Goal: Task Accomplishment & Management: Manage account settings

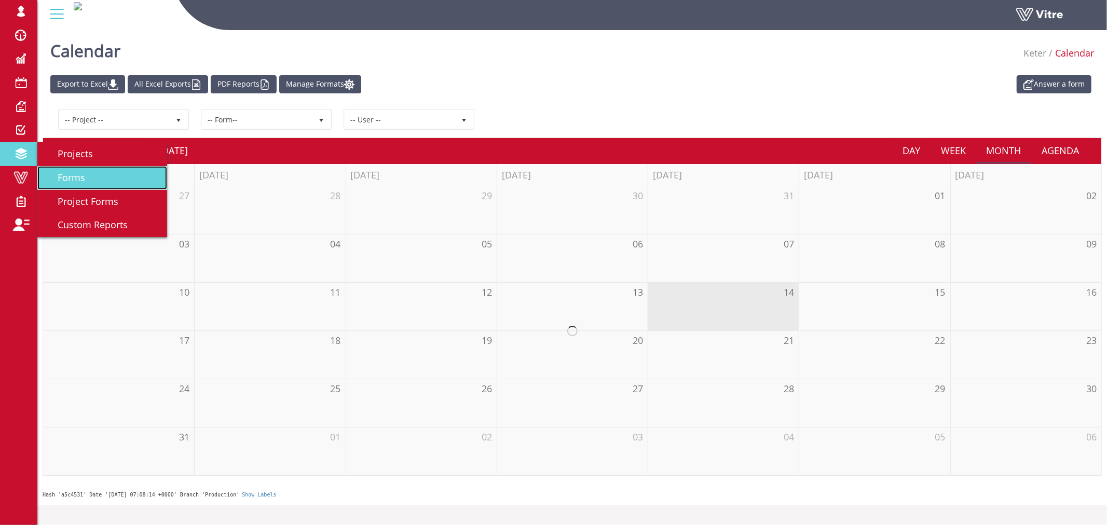
click at [60, 173] on span "Forms" at bounding box center [65, 177] width 40 height 12
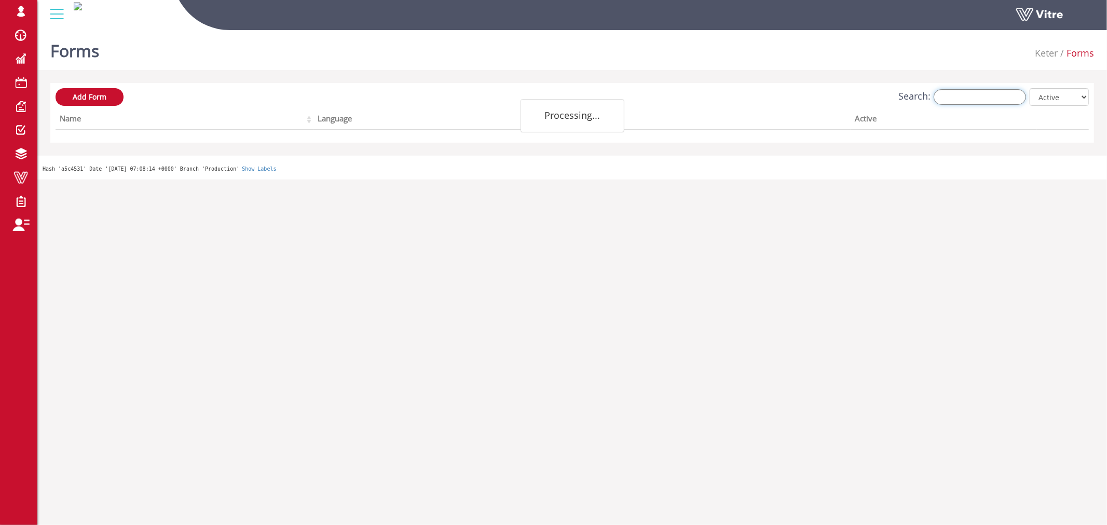
click at [987, 95] on input "Search:" at bounding box center [979, 97] width 92 height 16
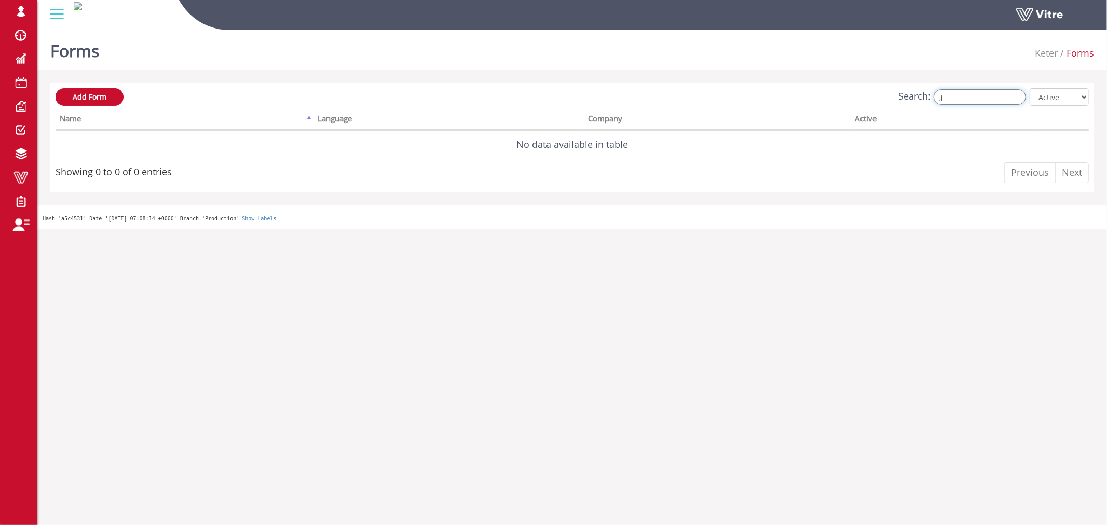
type input ","
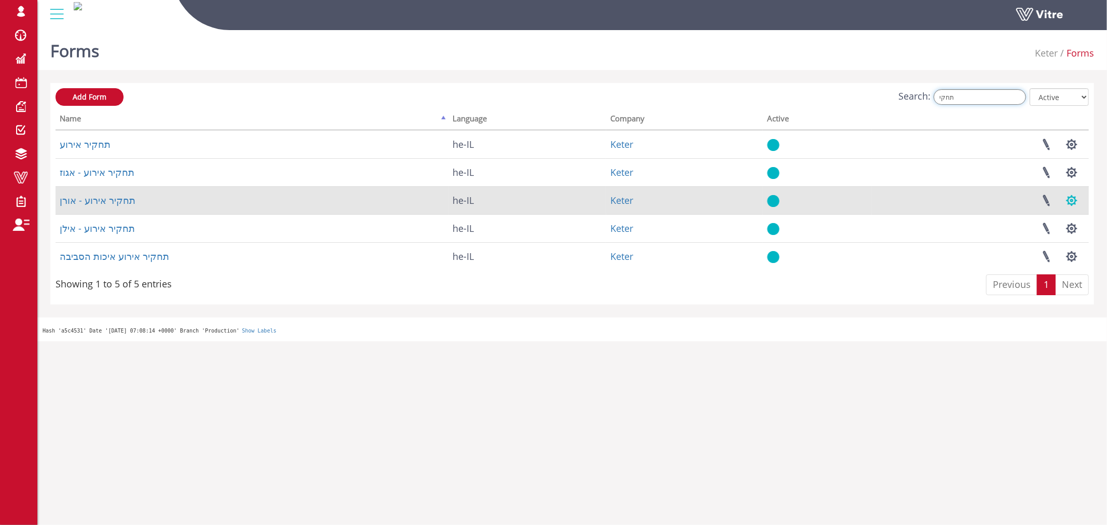
type input "תחקי"
click at [1070, 201] on button "button" at bounding box center [1071, 200] width 26 height 27
click at [1024, 227] on link "Linked Projects" at bounding box center [1036, 224] width 94 height 13
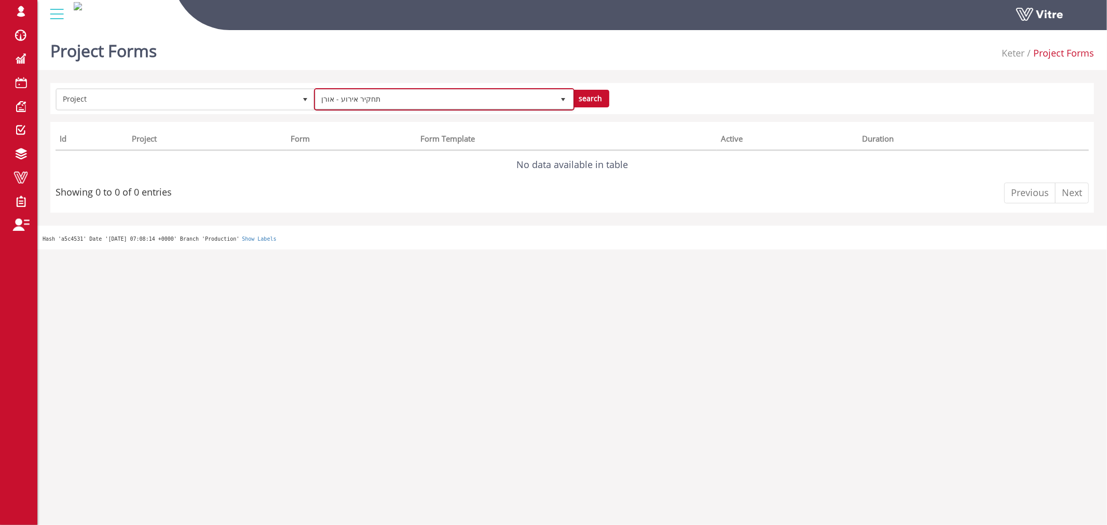
click at [385, 96] on span "תחקיר אירוע - אורן" at bounding box center [434, 99] width 239 height 19
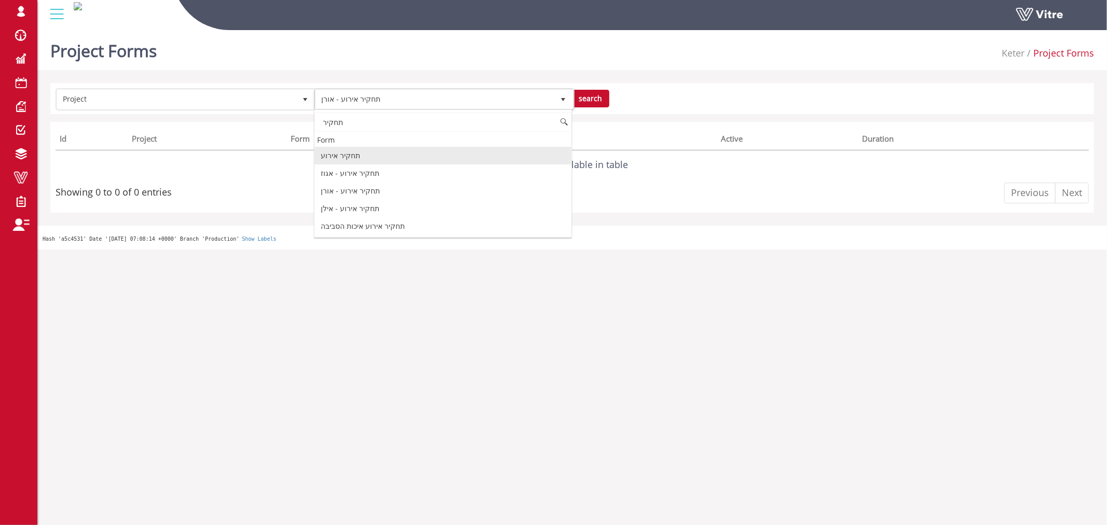
click at [354, 161] on li "תחקיר אירוע" at bounding box center [442, 156] width 257 height 18
type input "תחקיר"
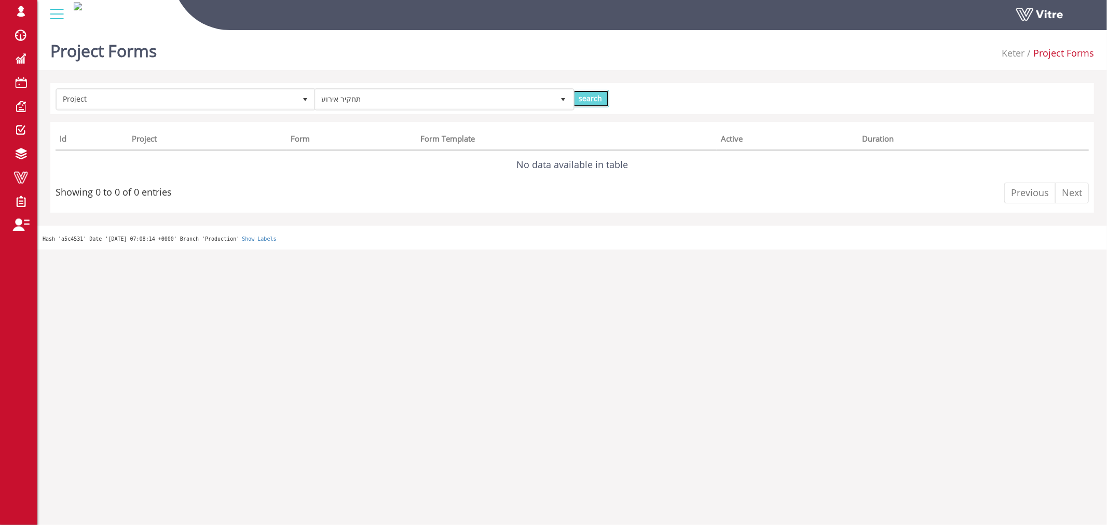
click at [597, 95] on input "search" at bounding box center [590, 99] width 37 height 18
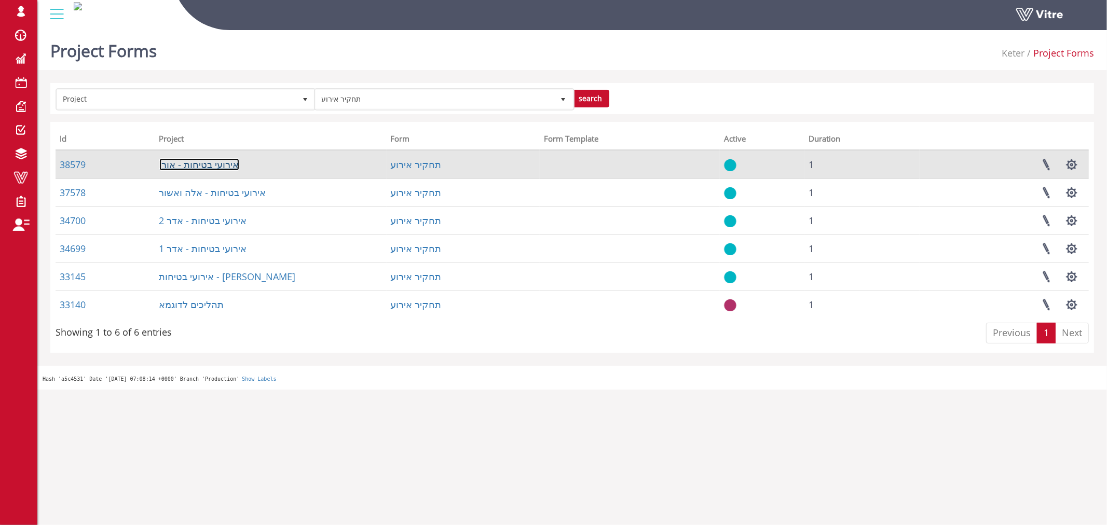
click at [201, 164] on link "אירועי בטיחות - אורן" at bounding box center [199, 164] width 80 height 12
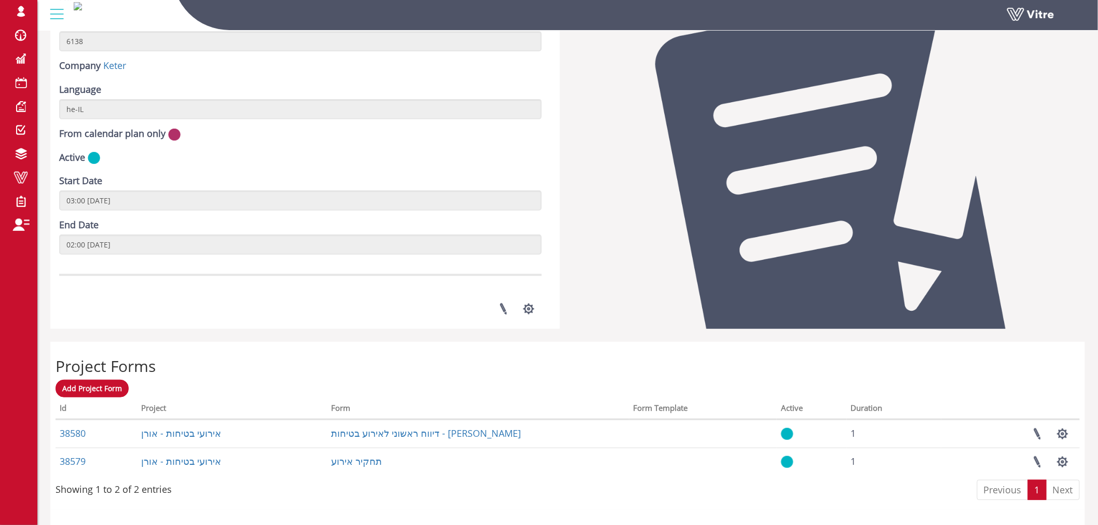
scroll to position [95, 0]
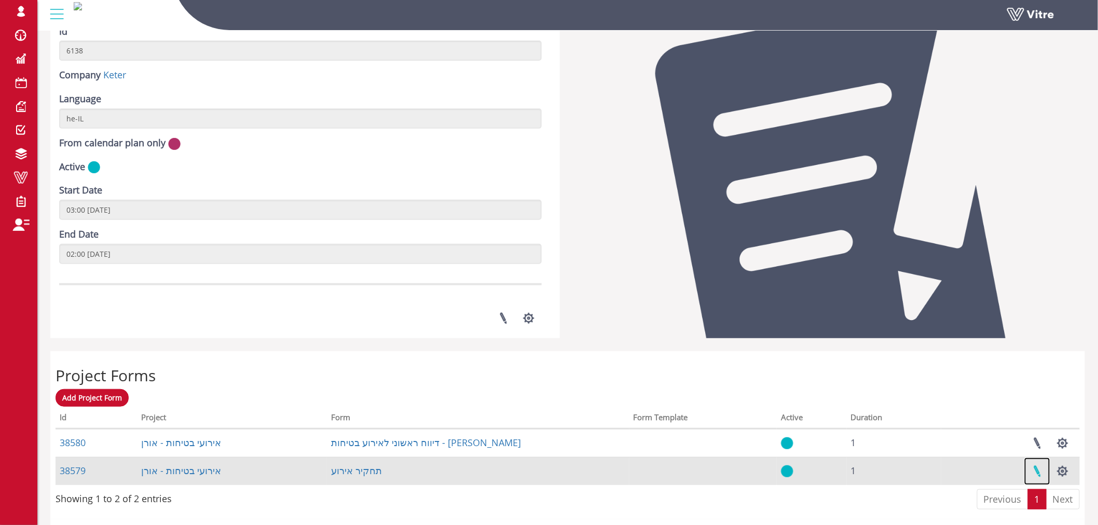
click at [1038, 470] on link at bounding box center [1037, 471] width 26 height 27
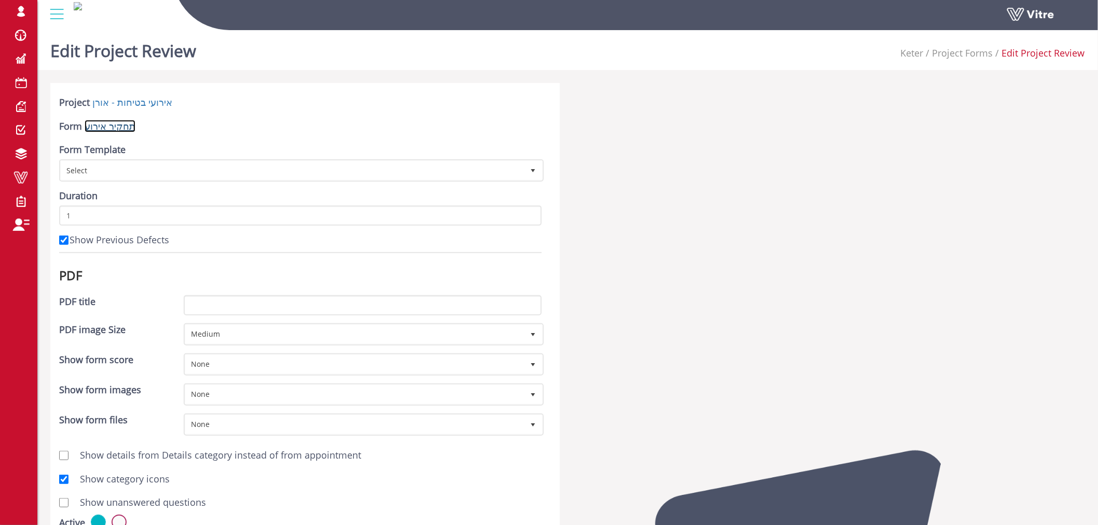
click at [112, 129] on link "תחקיר אירוע" at bounding box center [110, 126] width 51 height 12
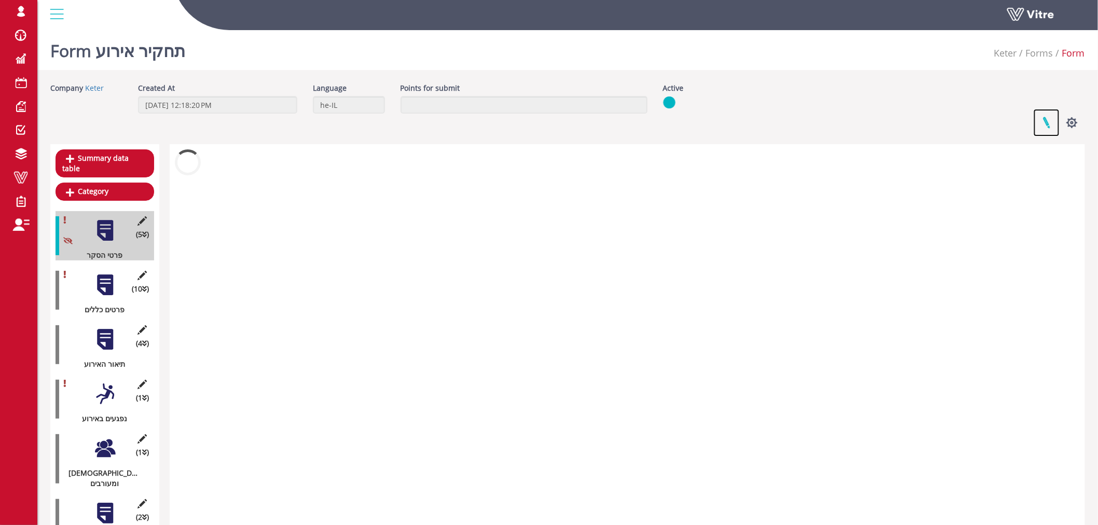
click at [1056, 121] on link at bounding box center [1046, 122] width 26 height 27
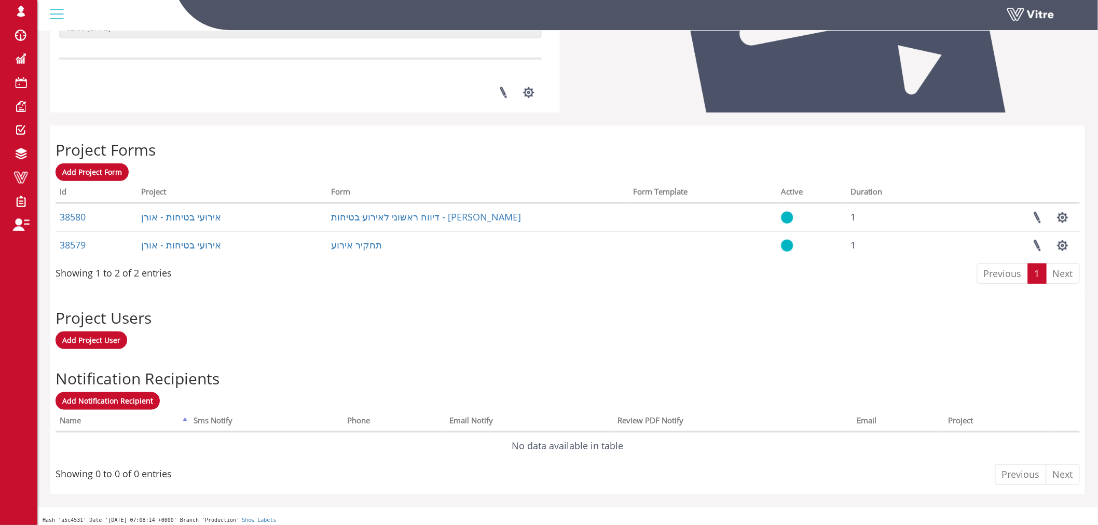
scroll to position [325, 0]
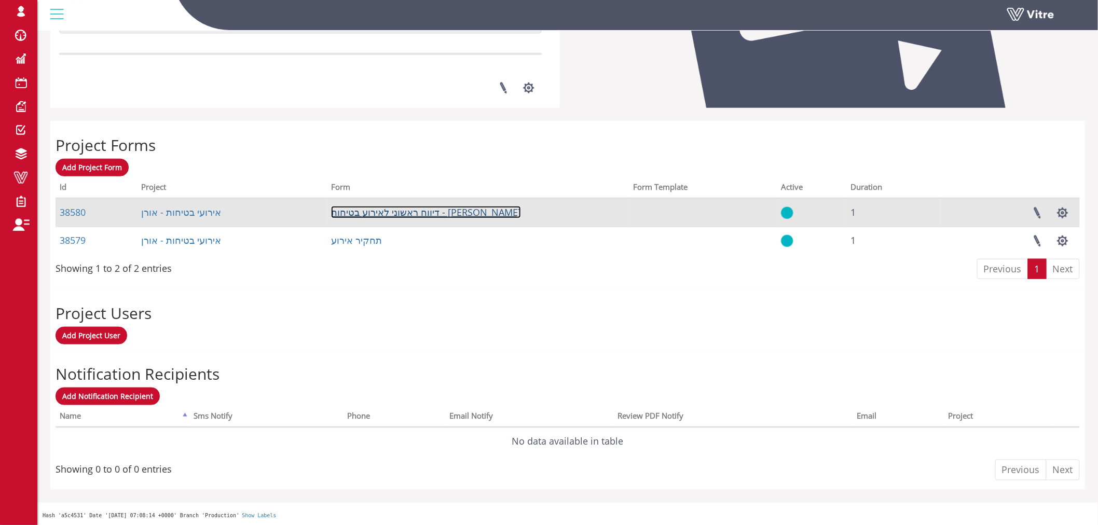
click at [435, 212] on link "דיווח ראשוני לאירוע בטיחות - [PERSON_NAME]" at bounding box center [426, 212] width 190 height 12
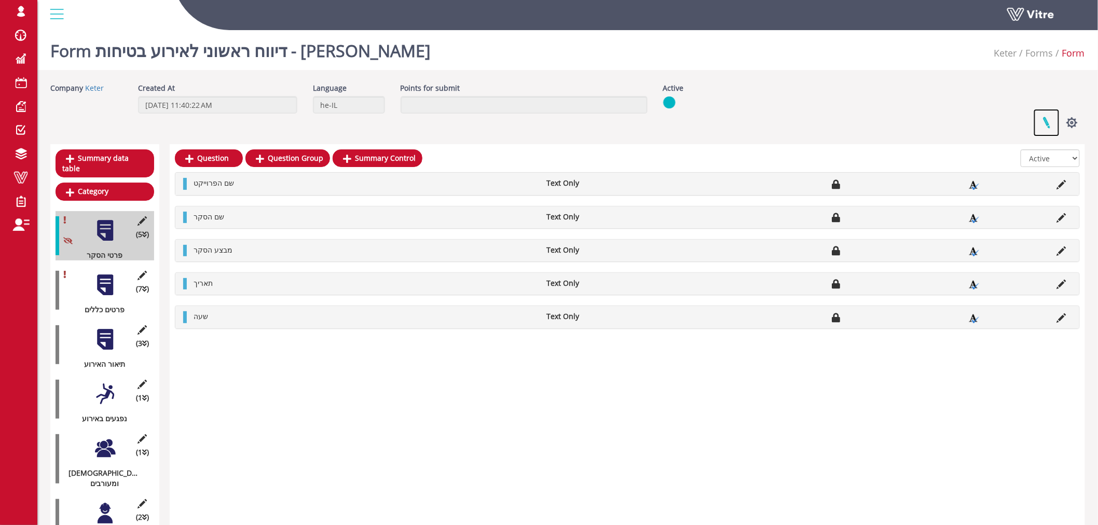
click at [1046, 122] on link at bounding box center [1046, 122] width 26 height 27
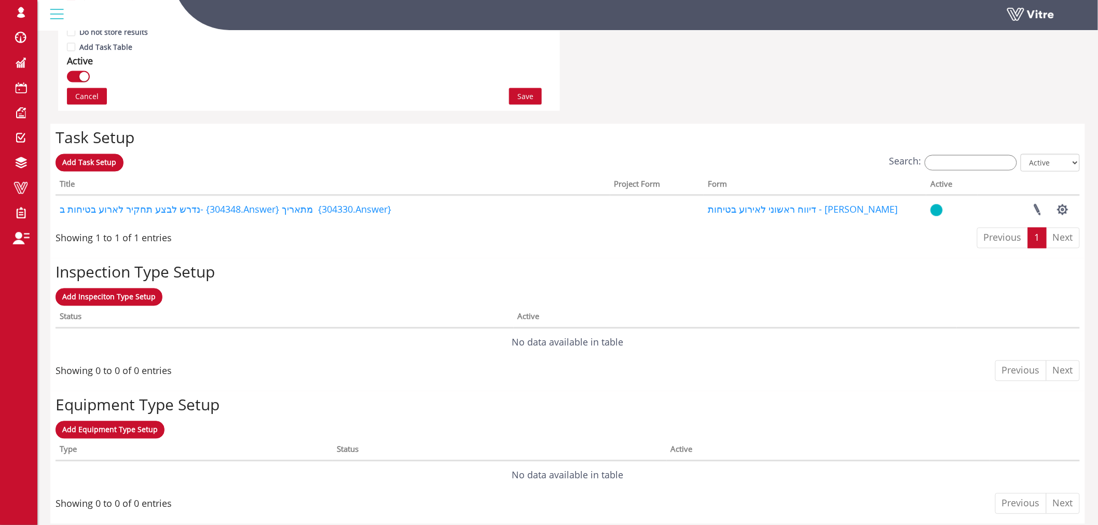
scroll to position [699, 0]
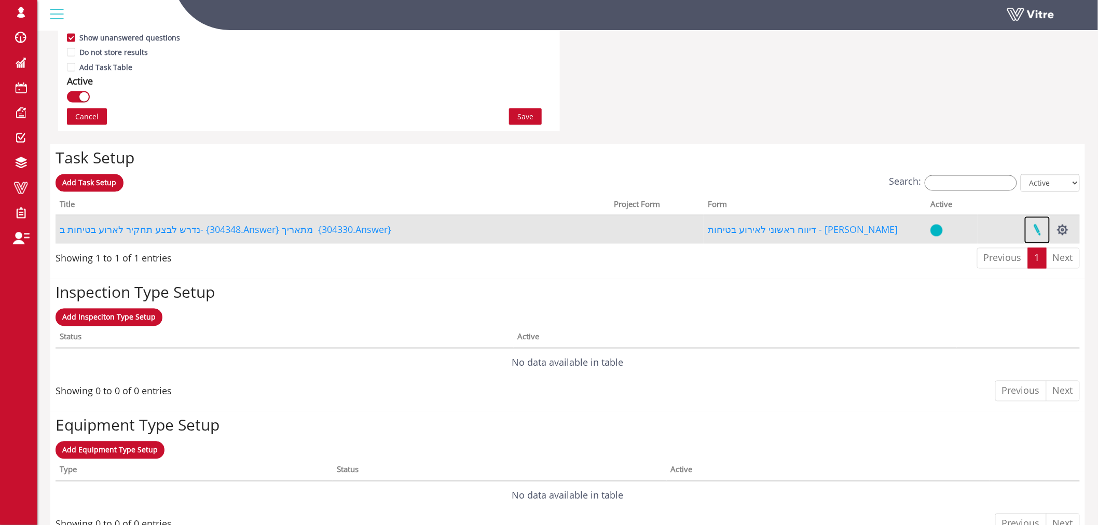
click at [1036, 231] on link at bounding box center [1037, 229] width 26 height 27
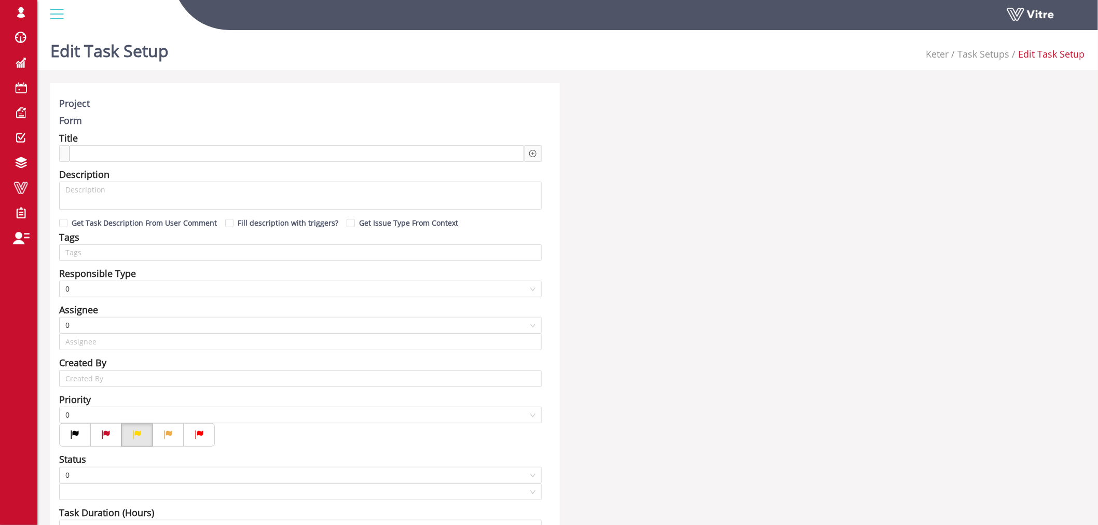
type input "[PERSON_NAME] SU"
type input "24"
type input "[PERSON_NAME]"
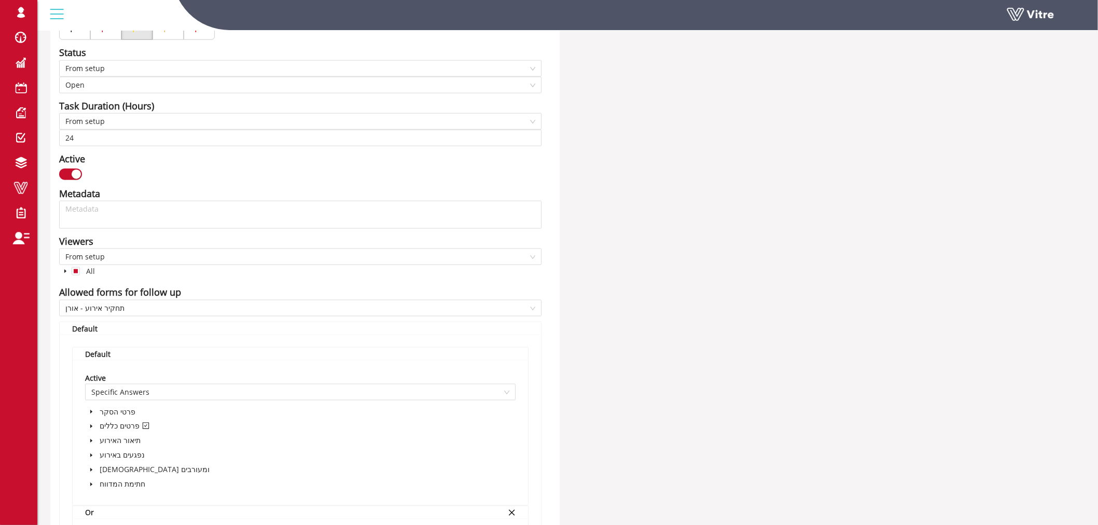
scroll to position [336, 0]
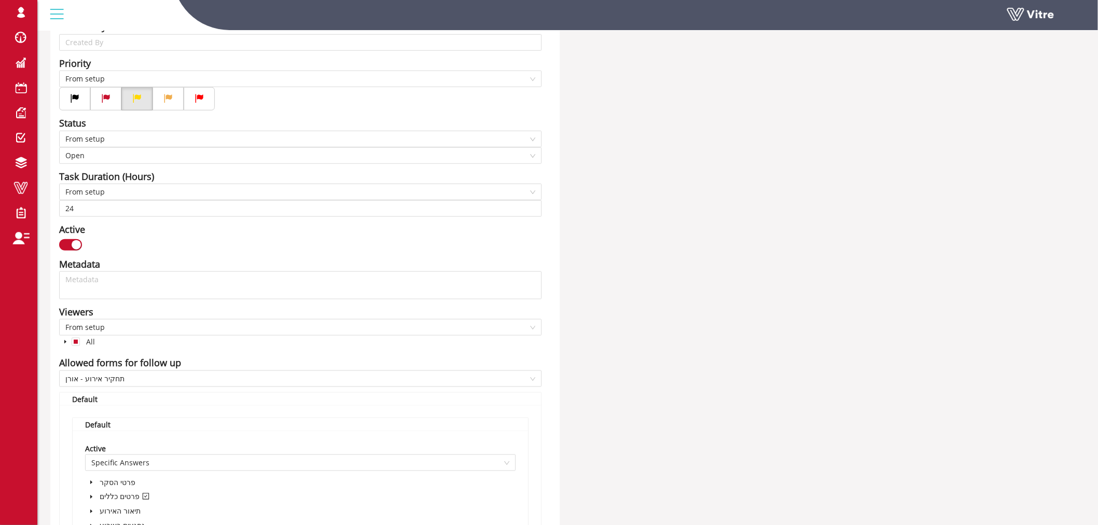
click at [64, 343] on icon "caret-down" at bounding box center [65, 342] width 2 height 4
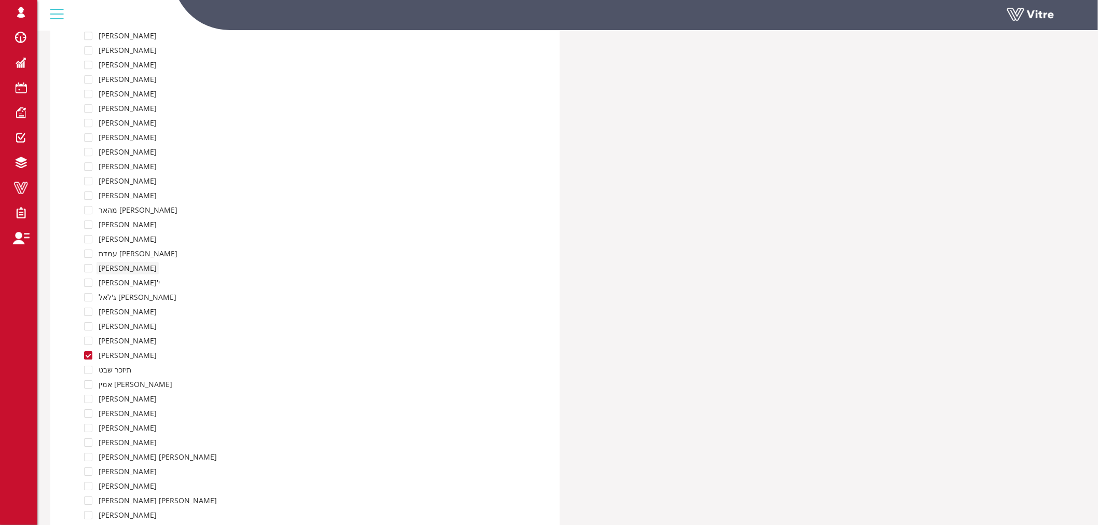
scroll to position [1201, 0]
click at [89, 380] on span at bounding box center [88, 378] width 8 height 8
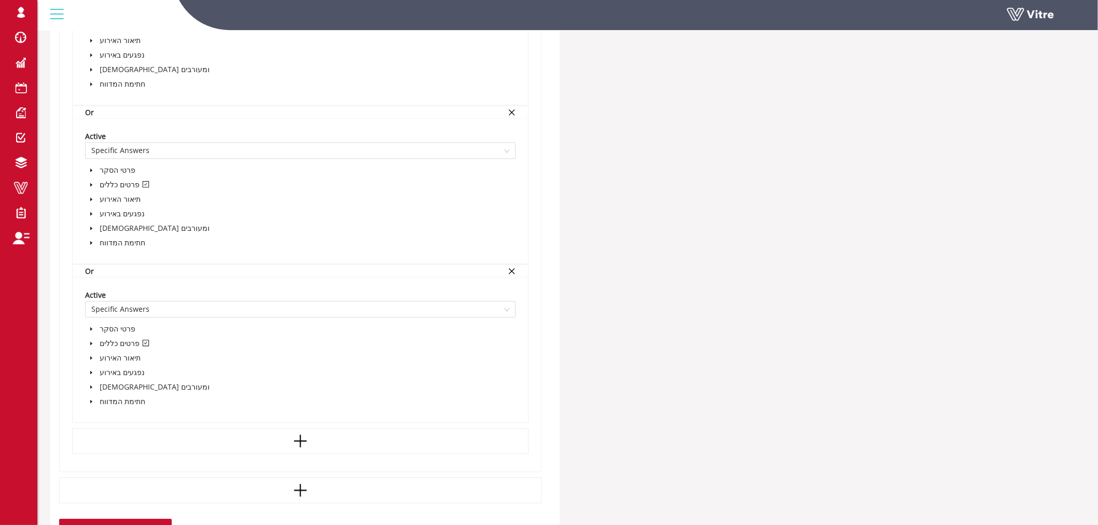
scroll to position [19246, 0]
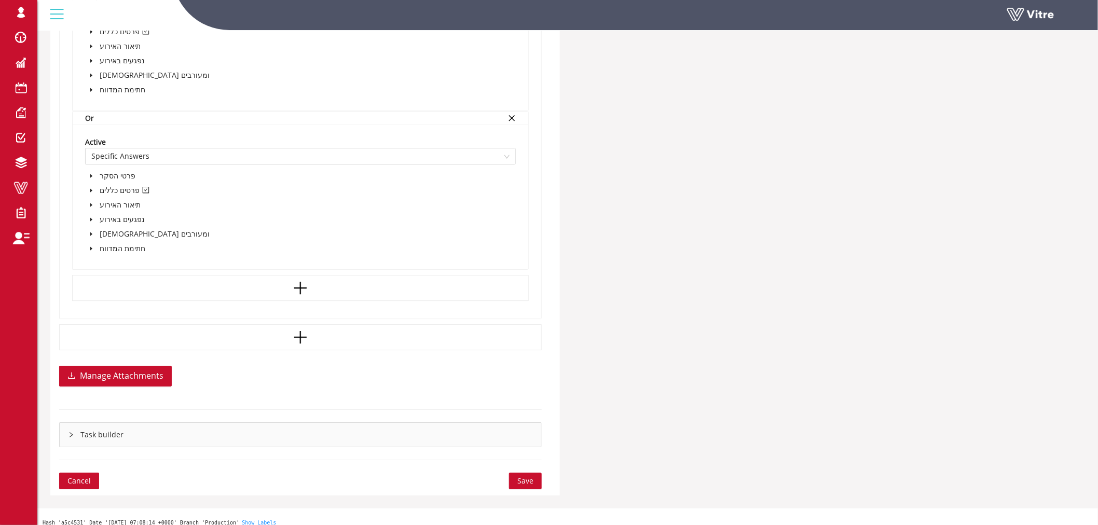
click at [519, 477] on span "Save" at bounding box center [525, 480] width 16 height 11
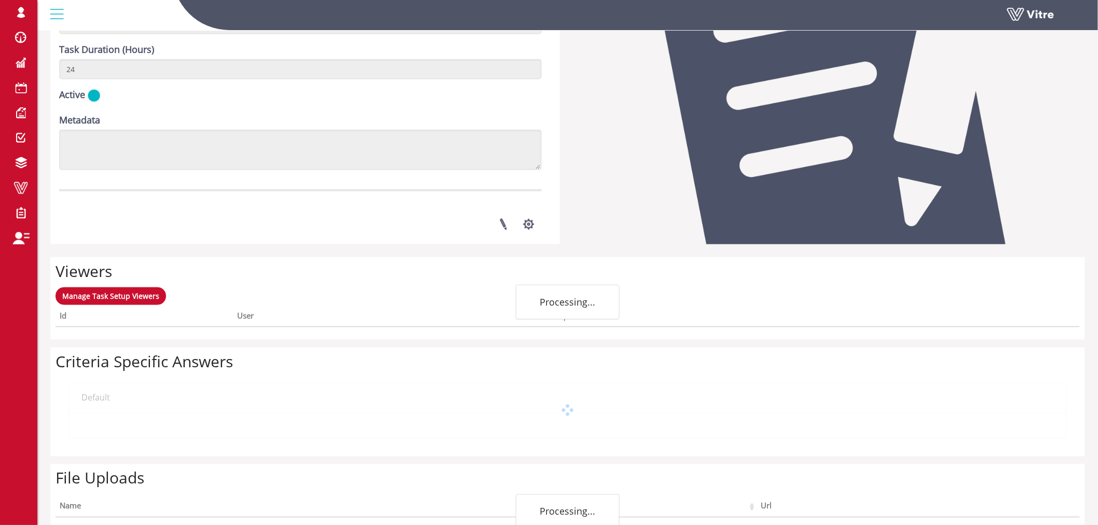
scroll to position [472, 0]
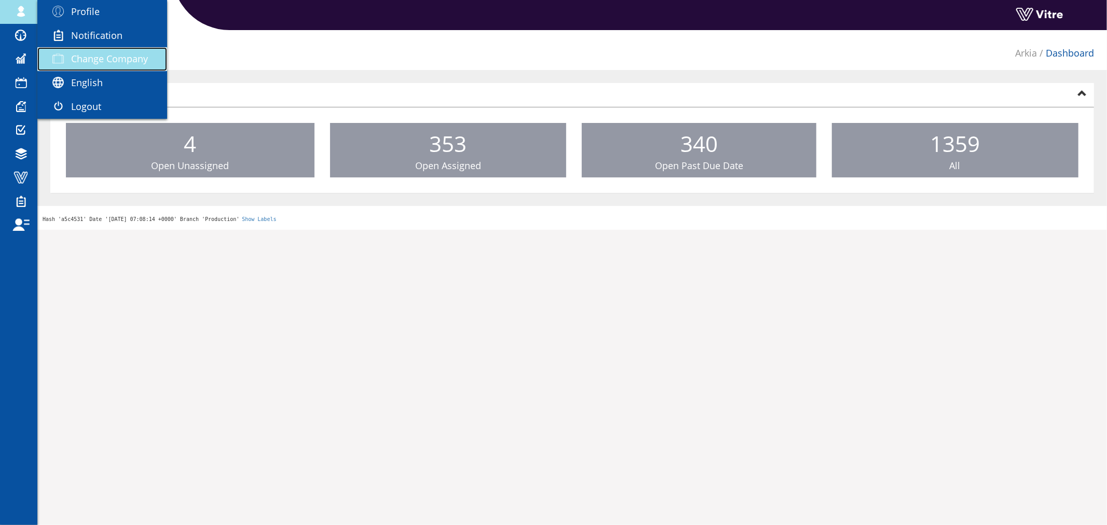
click at [100, 54] on span "Change Company" at bounding box center [109, 58] width 77 height 12
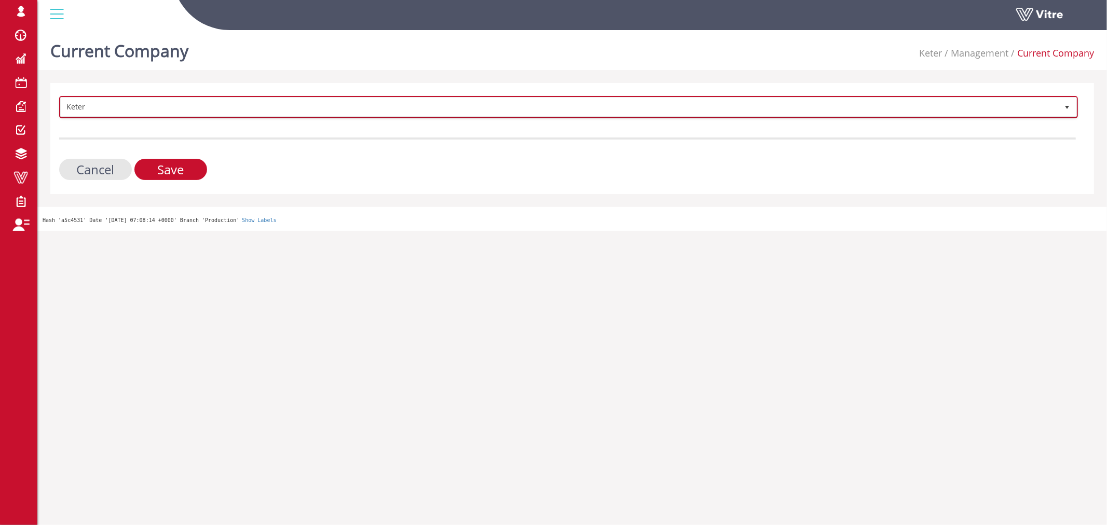
click at [140, 104] on span "Keter" at bounding box center [559, 107] width 997 height 19
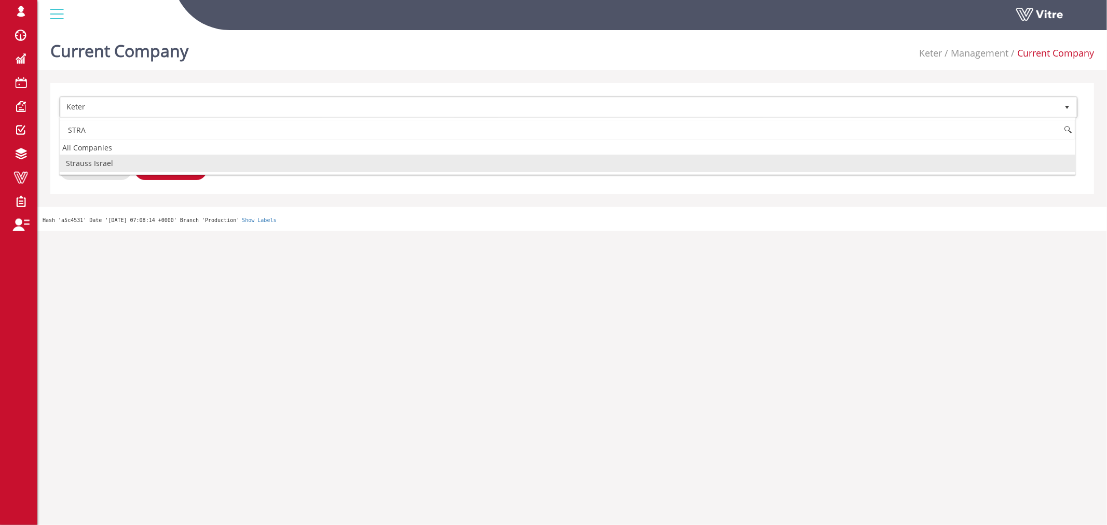
click at [108, 169] on li "Strauss Israel" at bounding box center [567, 164] width 1015 height 18
type input "STRA"
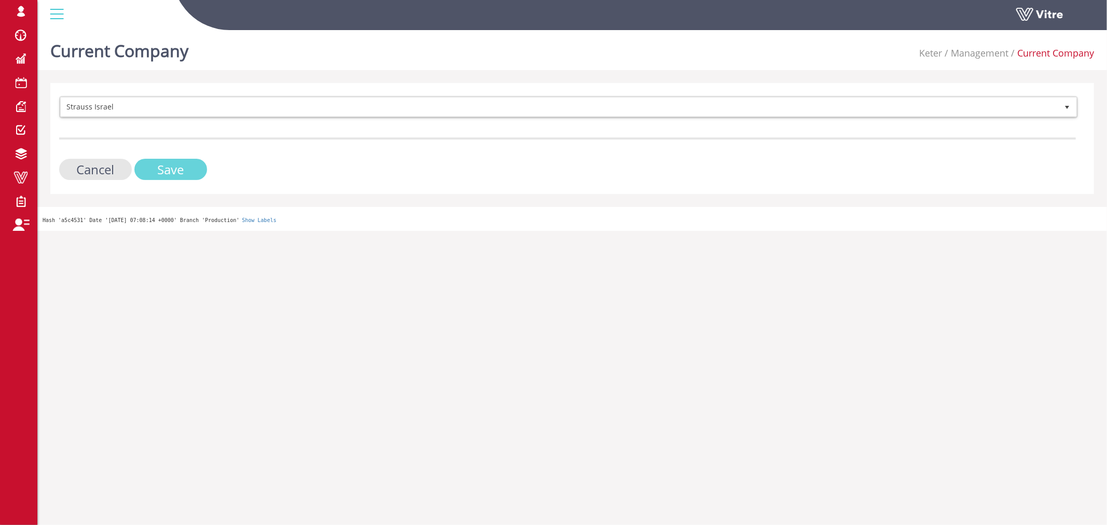
click at [160, 166] on input "Save" at bounding box center [170, 169] width 73 height 21
